Goal: Task Accomplishment & Management: Use online tool/utility

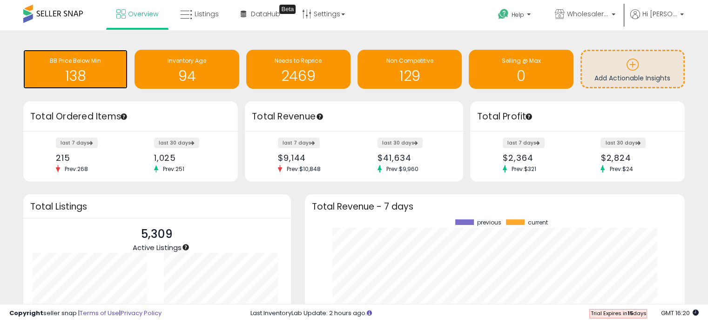
click at [100, 78] on h1 "138" at bounding box center [75, 75] width 95 height 15
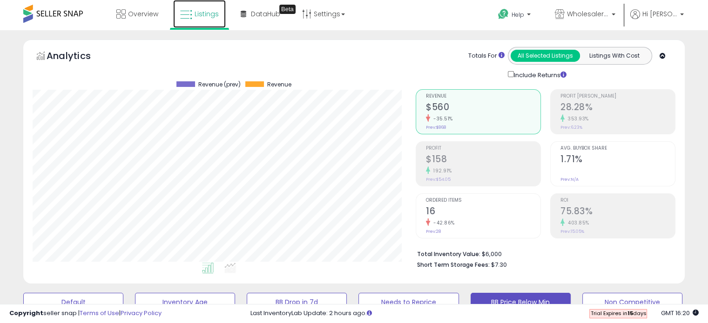
click at [195, 20] on link "Listings" at bounding box center [199, 14] width 53 height 28
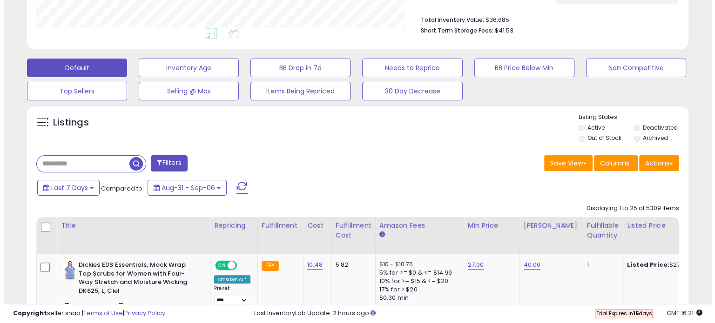
scroll to position [233, 0]
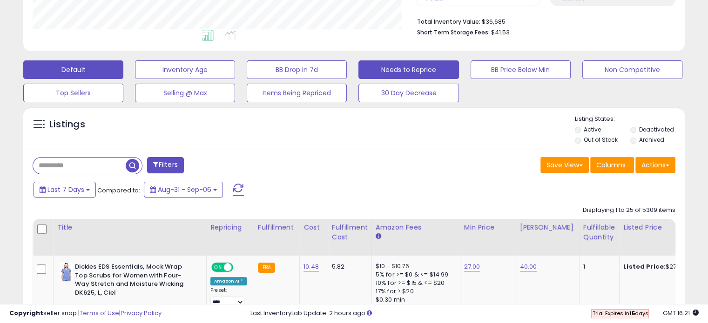
click at [411, 73] on button "Needs to Reprice" at bounding box center [408, 70] width 100 height 19
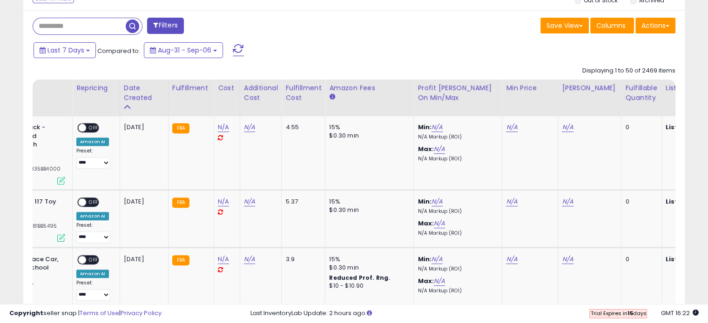
scroll to position [0, 0]
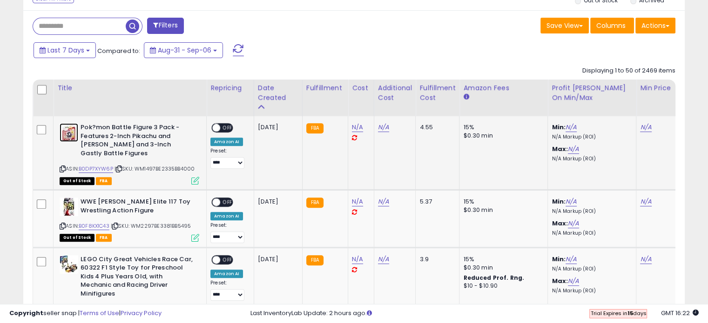
click at [73, 135] on img at bounding box center [69, 132] width 19 height 19
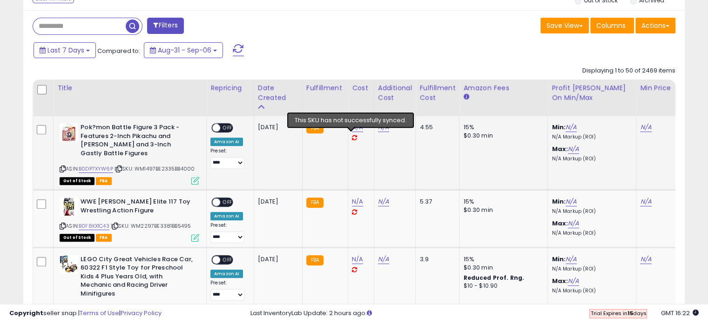
click at [353, 136] on icon at bounding box center [354, 138] width 5 height 6
click at [352, 135] on icon at bounding box center [354, 138] width 5 height 6
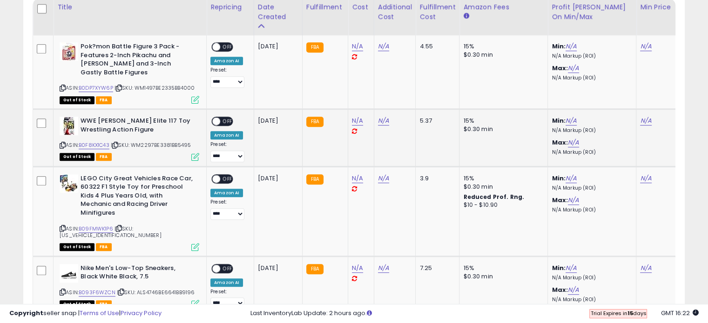
scroll to position [465, 0]
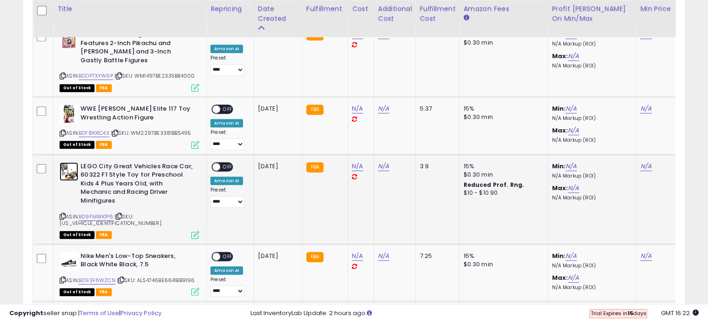
click at [73, 167] on img at bounding box center [69, 171] width 19 height 19
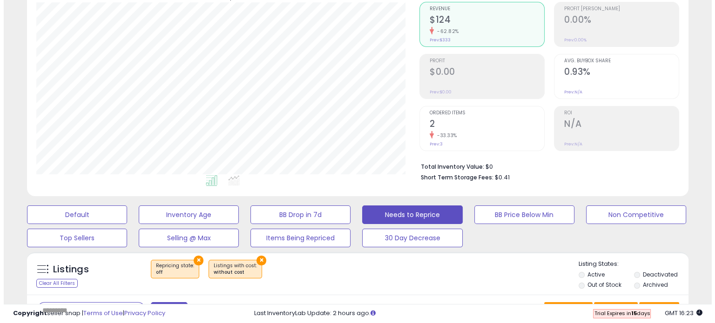
scroll to position [93, 0]
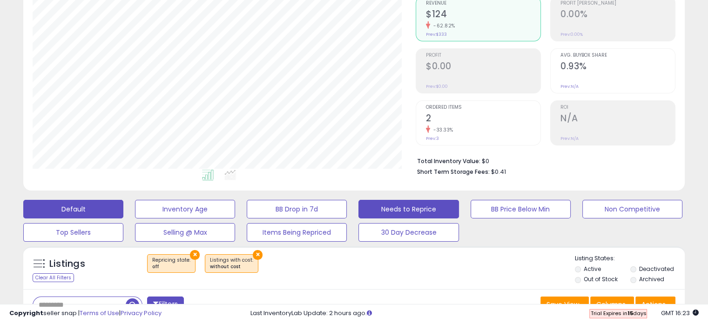
click at [65, 215] on button "Default" at bounding box center [73, 209] width 100 height 19
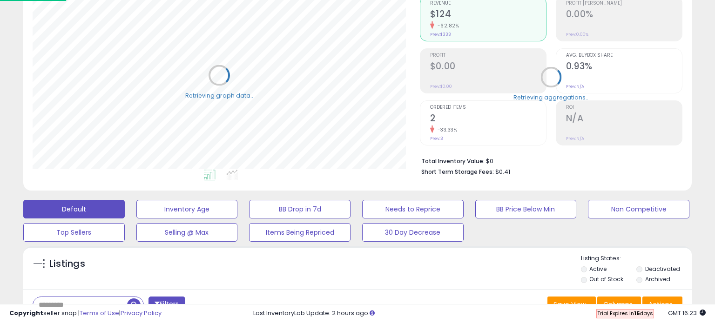
select select "**"
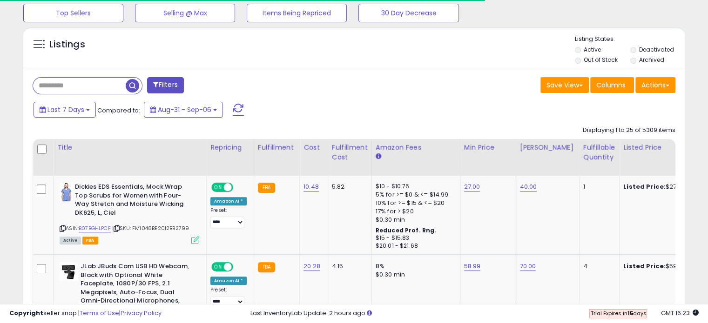
scroll to position [372, 0]
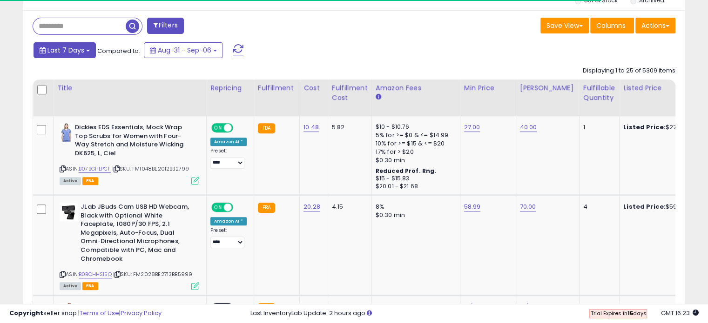
click at [74, 51] on span "Last 7 Days" at bounding box center [65, 50] width 37 height 9
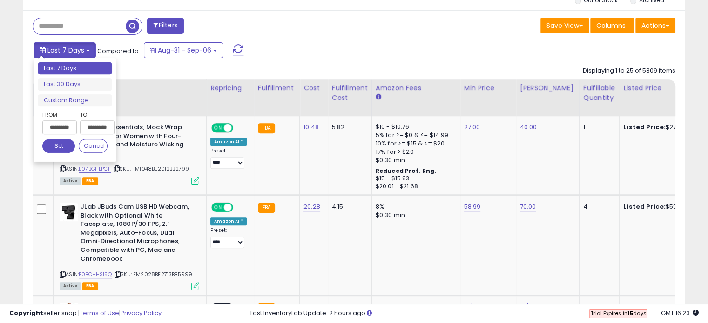
scroll to position [190, 383]
click at [74, 51] on span "Last 7 Days" at bounding box center [65, 50] width 37 height 9
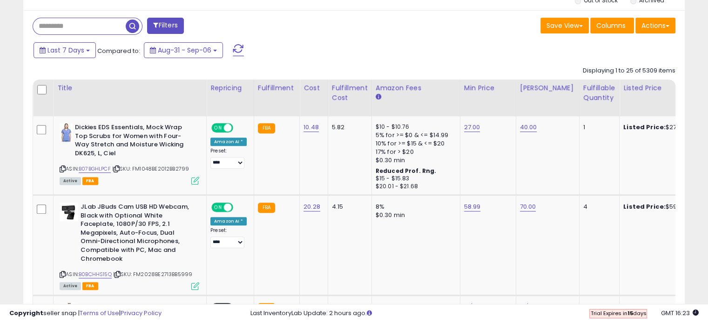
drag, startPoint x: 331, startPoint y: 297, endPoint x: 338, endPoint y: 300, distance: 6.9
click at [338, 300] on div at bounding box center [354, 300] width 643 height 9
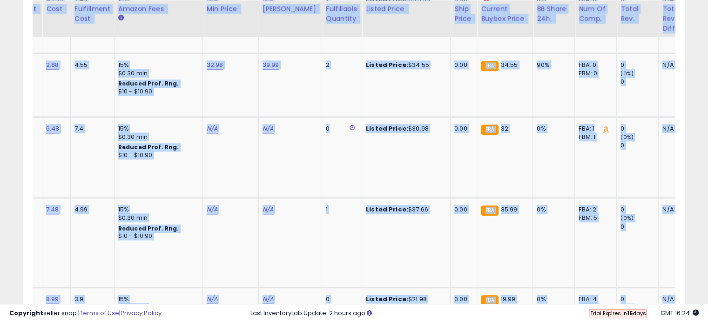
drag, startPoint x: 344, startPoint y: 297, endPoint x: 90, endPoint y: 344, distance: 258.9
click at [362, 229] on td "Listed Price: $37.66" at bounding box center [406, 243] width 88 height 90
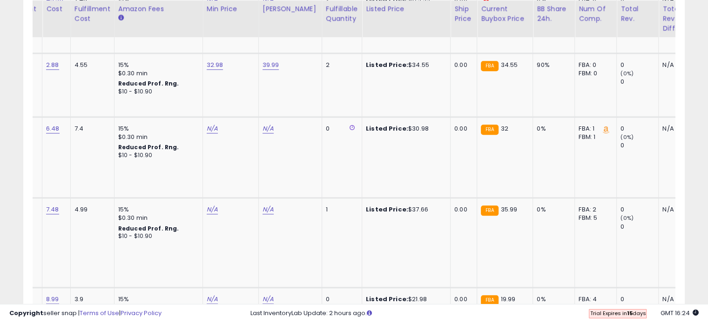
click at [359, 311] on div "Last InventoryLab Update: 2 hours ago." at bounding box center [474, 313] width 448 height 9
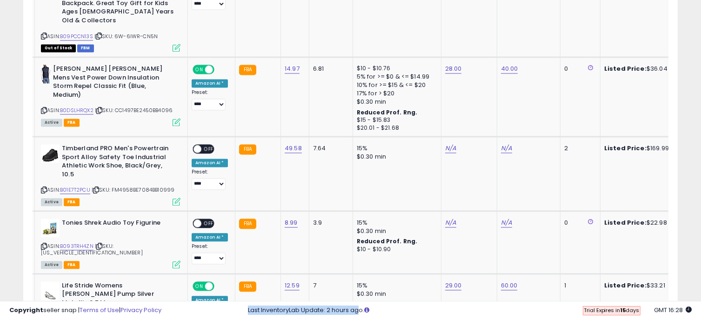
scroll to position [0, 0]
